Goal: Find specific page/section: Find specific page/section

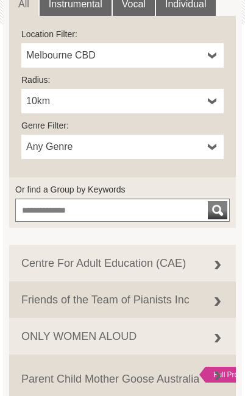
scroll to position [339, 0]
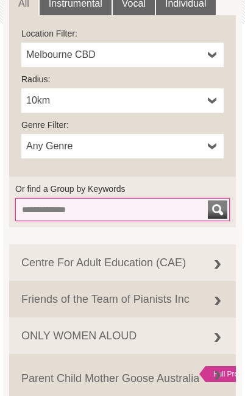
click at [119, 210] on input "Or find a Group by Keywords" at bounding box center [122, 209] width 214 height 23
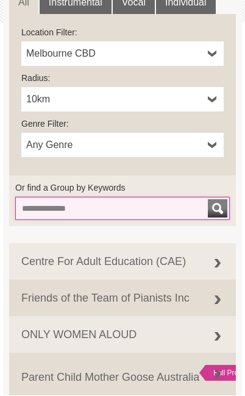
scroll to position [452, 0]
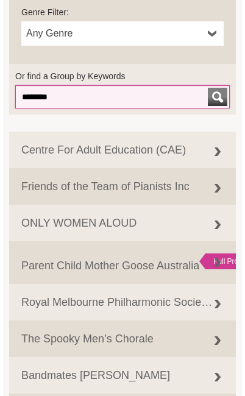
click at [217, 97] on button "submit" at bounding box center [217, 97] width 19 height 18
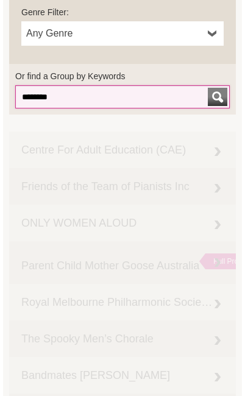
click at [217, 97] on button "submit" at bounding box center [217, 97] width 19 height 18
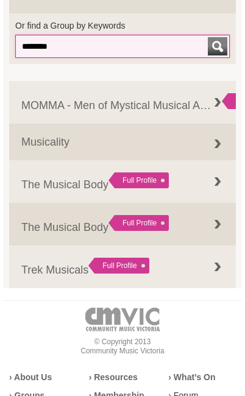
scroll to position [500, 0]
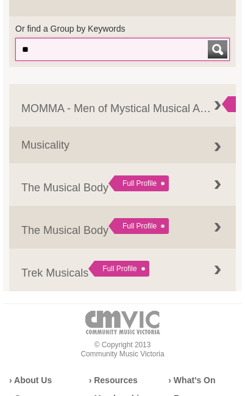
type input "*"
type input "****"
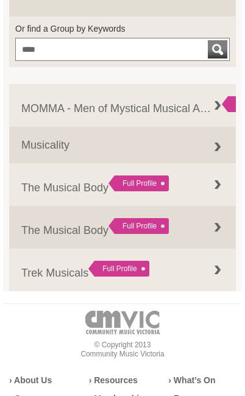
click at [221, 52] on div "submit" at bounding box center [217, 49] width 15 height 18
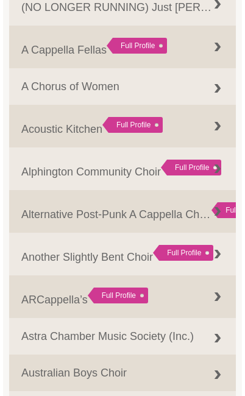
scroll to position [602, 0]
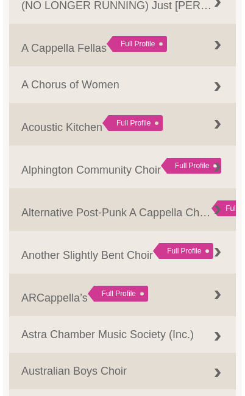
click at [198, 124] on link "Acoustic Kitchen Full Profile Loc: Mirboo North , Genre: Singing Group 8" at bounding box center [122, 124] width 227 height 43
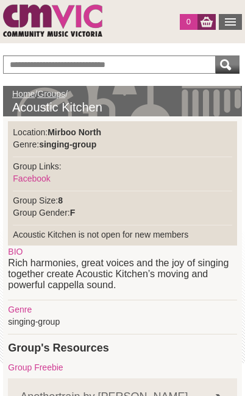
click at [232, 69] on div "submit" at bounding box center [225, 64] width 15 height 18
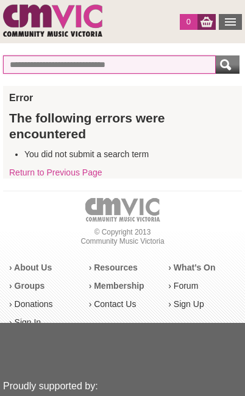
click at [158, 64] on input "text" at bounding box center [109, 64] width 213 height 18
click at [99, 69] on input "*********" at bounding box center [109, 64] width 213 height 18
type input "*"
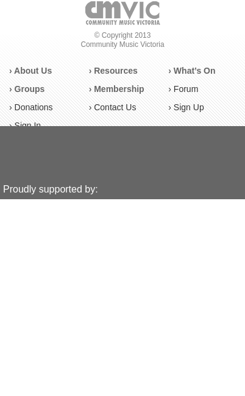
click at [24, 281] on strong "› Groups" at bounding box center [26, 286] width 35 height 10
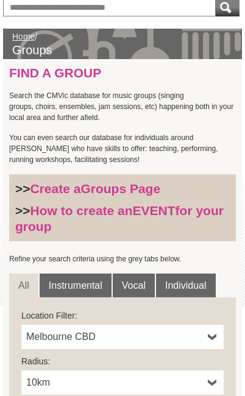
scroll to position [62, 0]
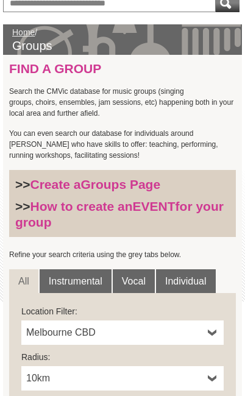
click at [136, 281] on link "Vocal" at bounding box center [134, 281] width 42 height 24
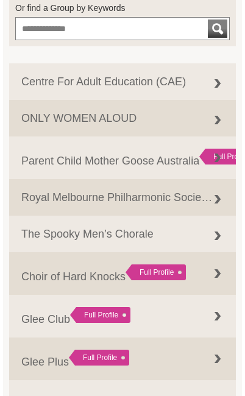
scroll to position [530, 0]
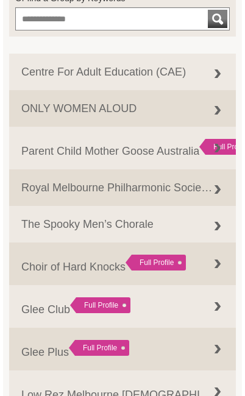
click at [188, 107] on link "ONLY WOMEN ALOUD (Distance: 0.0 km ) Loc: Melbourne CBD , Genre: Singing Group ," at bounding box center [122, 108] width 227 height 37
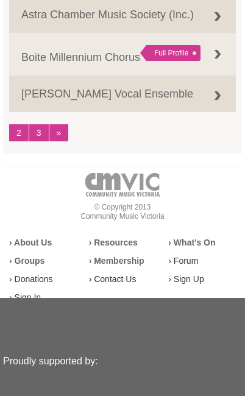
scroll to position [1642, 0]
